Goal: Find specific page/section: Find specific page/section

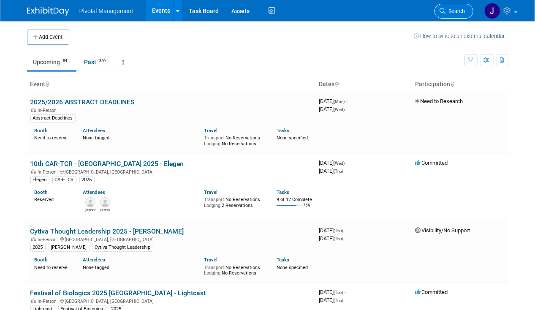
click at [460, 14] on link "Search" at bounding box center [454, 11] width 39 height 15
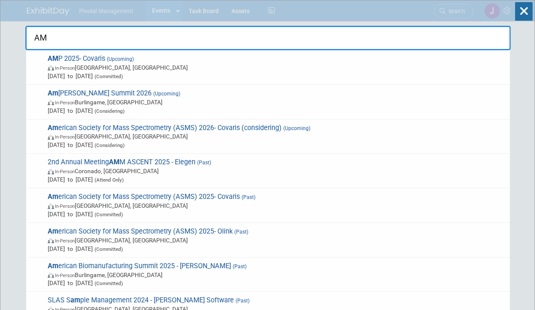
type input "AMP"
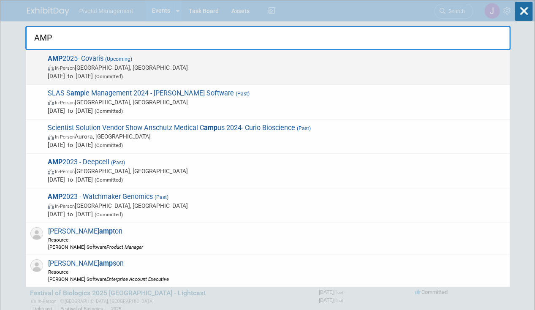
click at [120, 57] on span "(Upcoming)" at bounding box center [117, 59] width 29 height 6
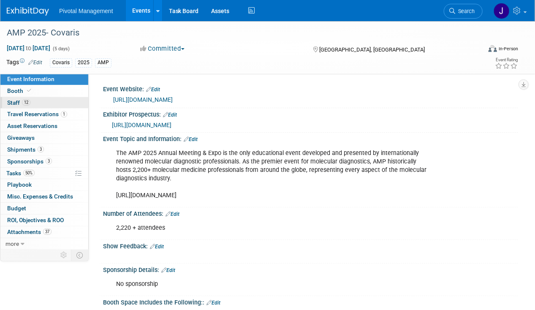
click at [18, 106] on span "Staff 12" at bounding box center [18, 102] width 23 height 7
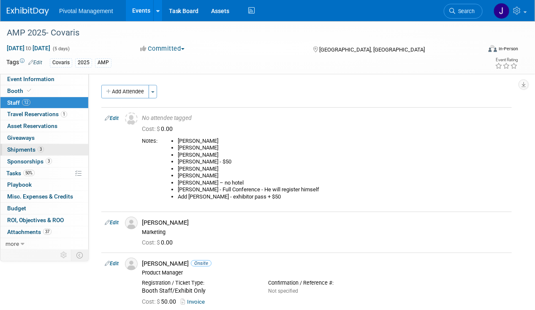
click at [23, 147] on span "Shipments 3" at bounding box center [25, 149] width 37 height 7
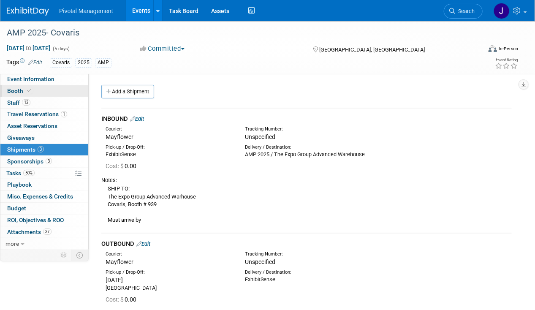
click at [19, 87] on link "Booth" at bounding box center [44, 90] width 88 height 11
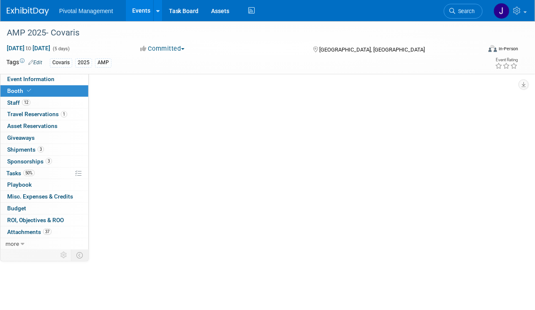
select select "Yes"
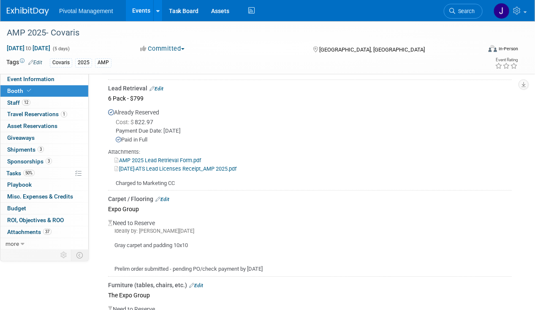
scroll to position [798, 0]
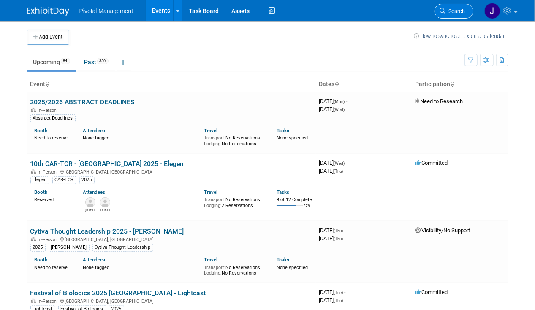
click at [462, 8] on span "Search" at bounding box center [455, 11] width 19 height 6
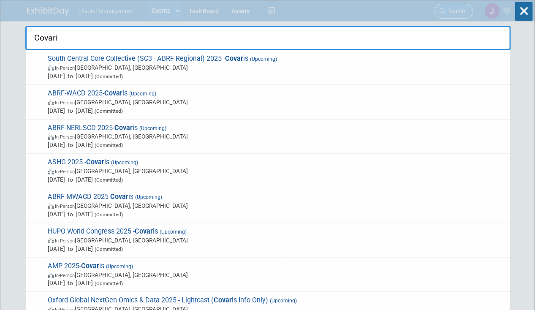
type input "Covaris"
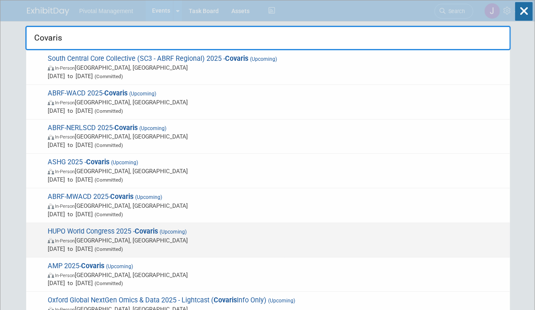
click at [173, 236] on span "In-Person [GEOGRAPHIC_DATA], [GEOGRAPHIC_DATA]" at bounding box center [277, 240] width 458 height 8
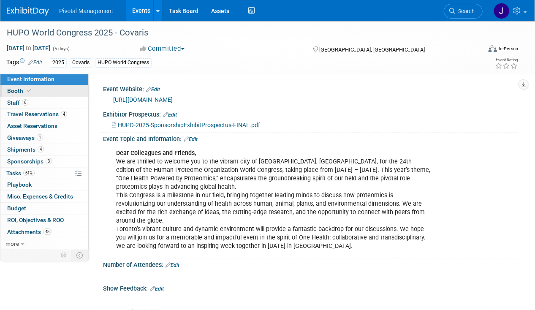
click at [36, 89] on link "Booth" at bounding box center [44, 90] width 88 height 11
select select "Yes"
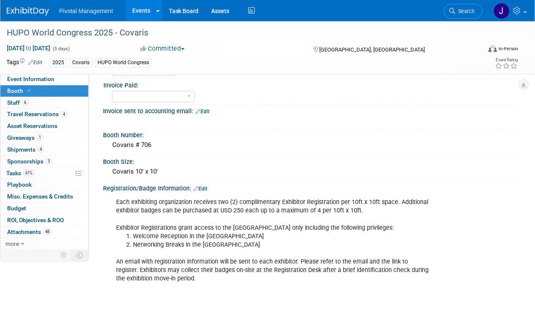
scroll to position [121, 0]
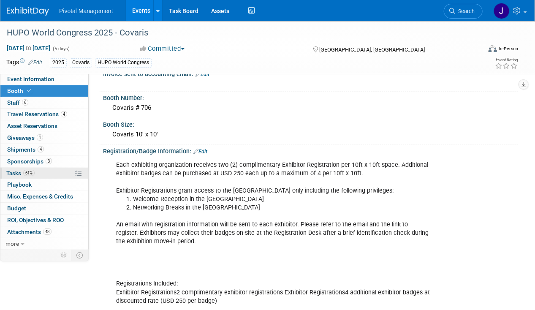
click at [29, 172] on span "61%" at bounding box center [28, 173] width 11 height 6
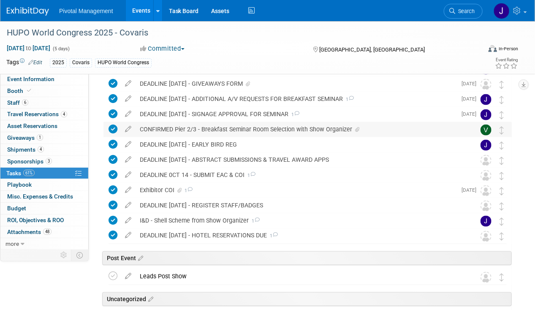
scroll to position [398, 0]
click at [225, 172] on div "DEADLINE 0CT 14 - SUBMIT EAC & COI 1" at bounding box center [300, 174] width 328 height 14
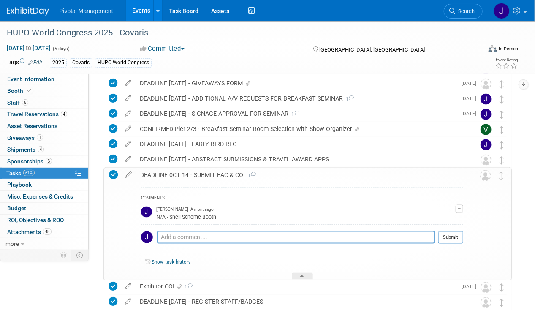
click at [225, 172] on div "DEADLINE 0CT 14 - SUBMIT EAC & COI 1" at bounding box center [299, 175] width 327 height 14
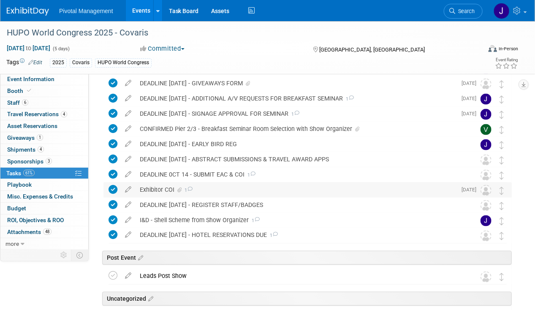
click at [160, 188] on div "Exhibitor COI 1" at bounding box center [296, 189] width 321 height 14
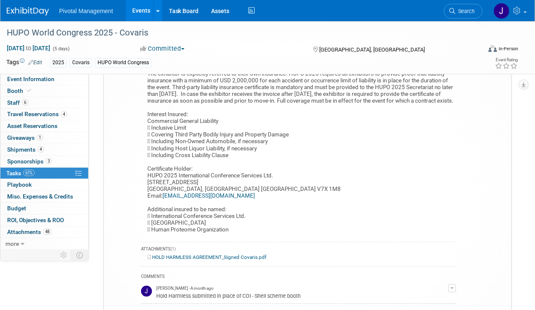
scroll to position [714, 0]
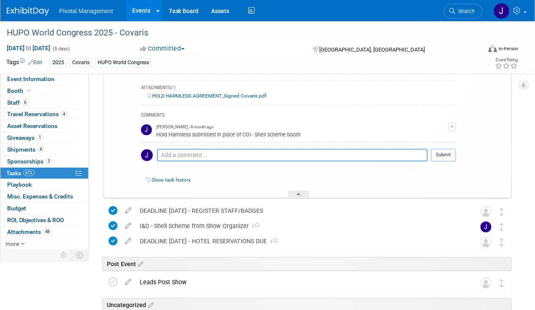
click at [207, 99] on link "HOLD HARMLESS AGREEMENT_Signed Covaris.pdf" at bounding box center [206, 96] width 119 height 6
